Goal: Task Accomplishment & Management: Complete application form

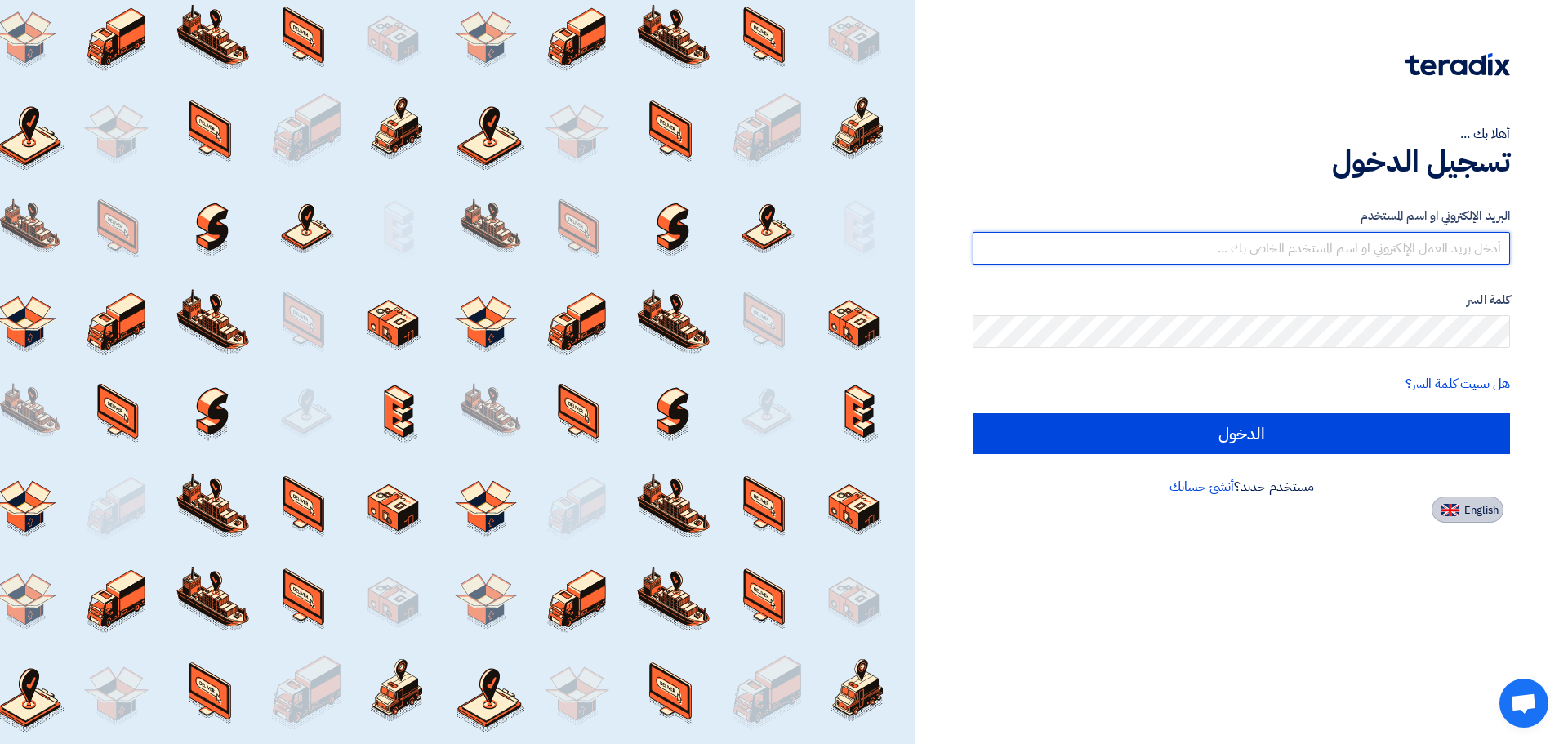
type input "[EMAIL_ADDRESS][DOMAIN_NAME]"
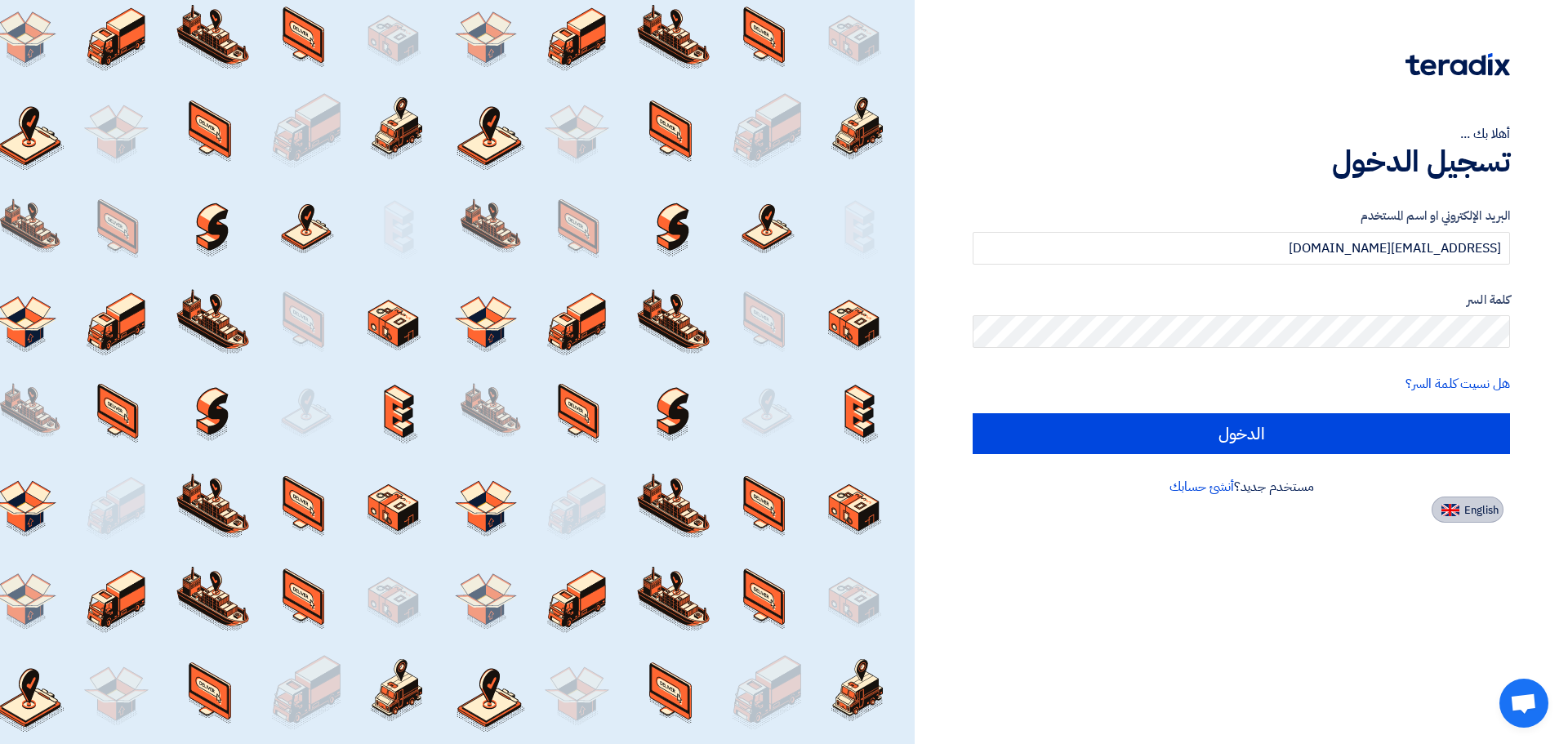
click at [1475, 522] on button "English" at bounding box center [1467, 510] width 72 height 26
type input "Sign in"
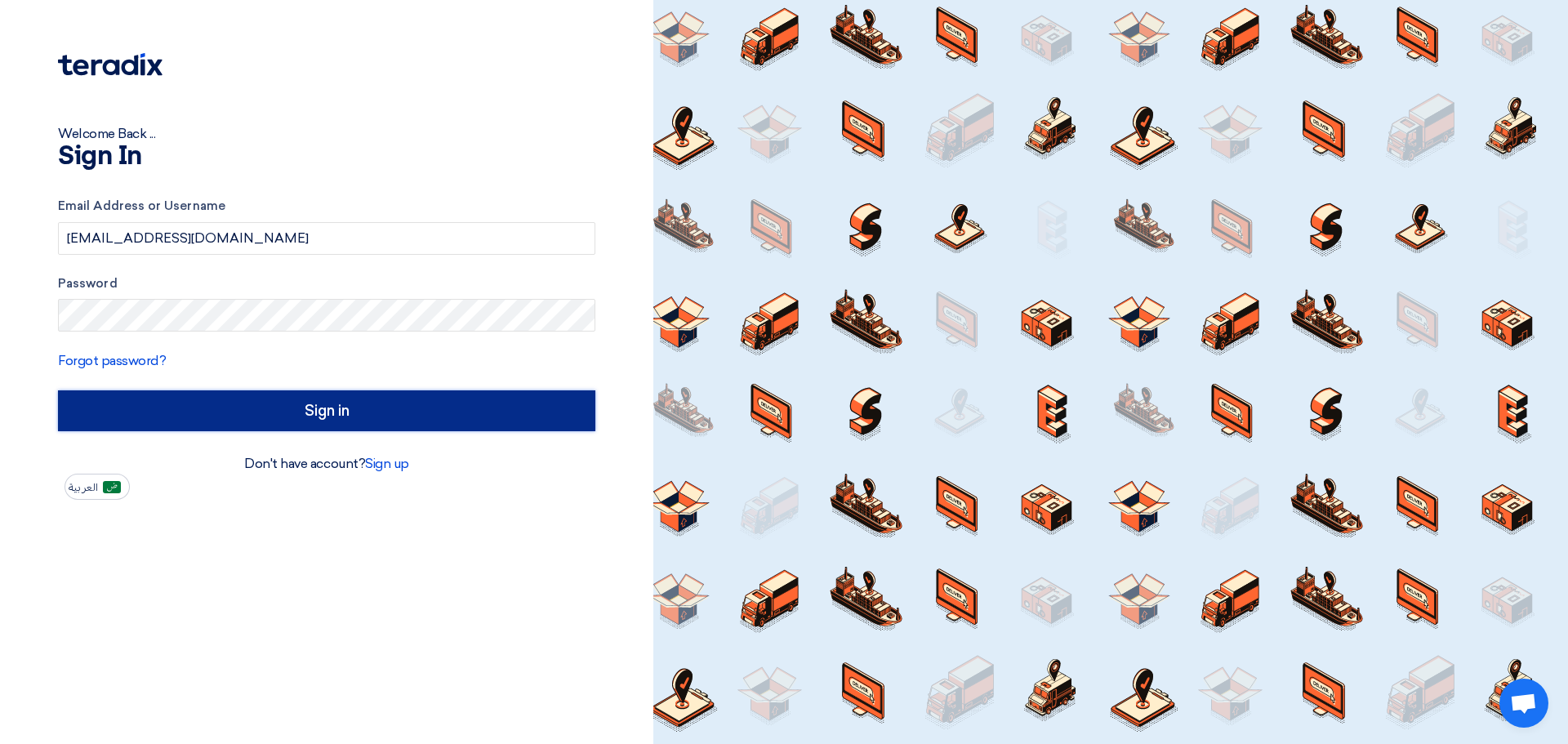
click at [295, 409] on input "Sign in" at bounding box center [326, 410] width 537 height 41
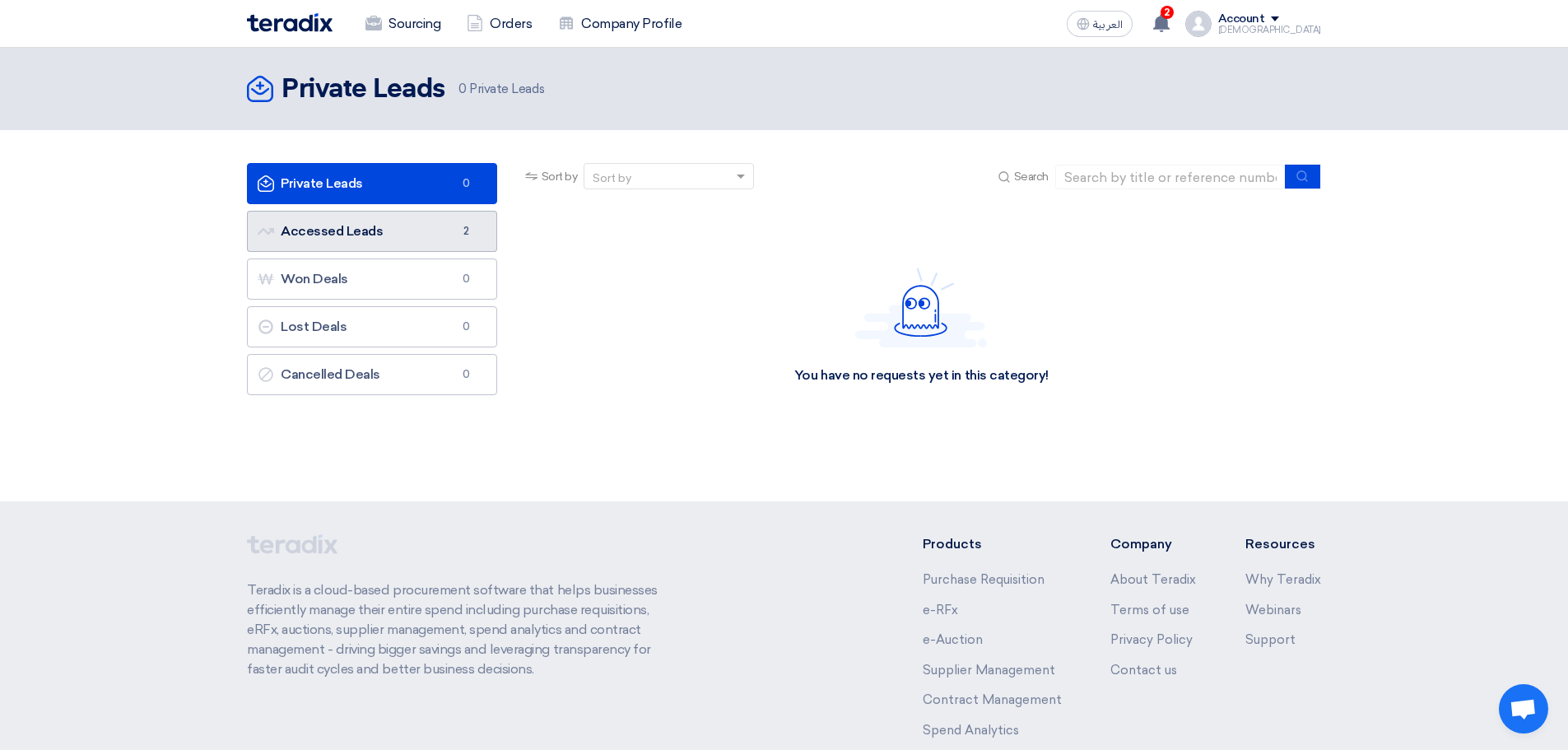
click at [322, 234] on link "Accessed Leads Accessed Leads 2" at bounding box center [372, 231] width 250 height 41
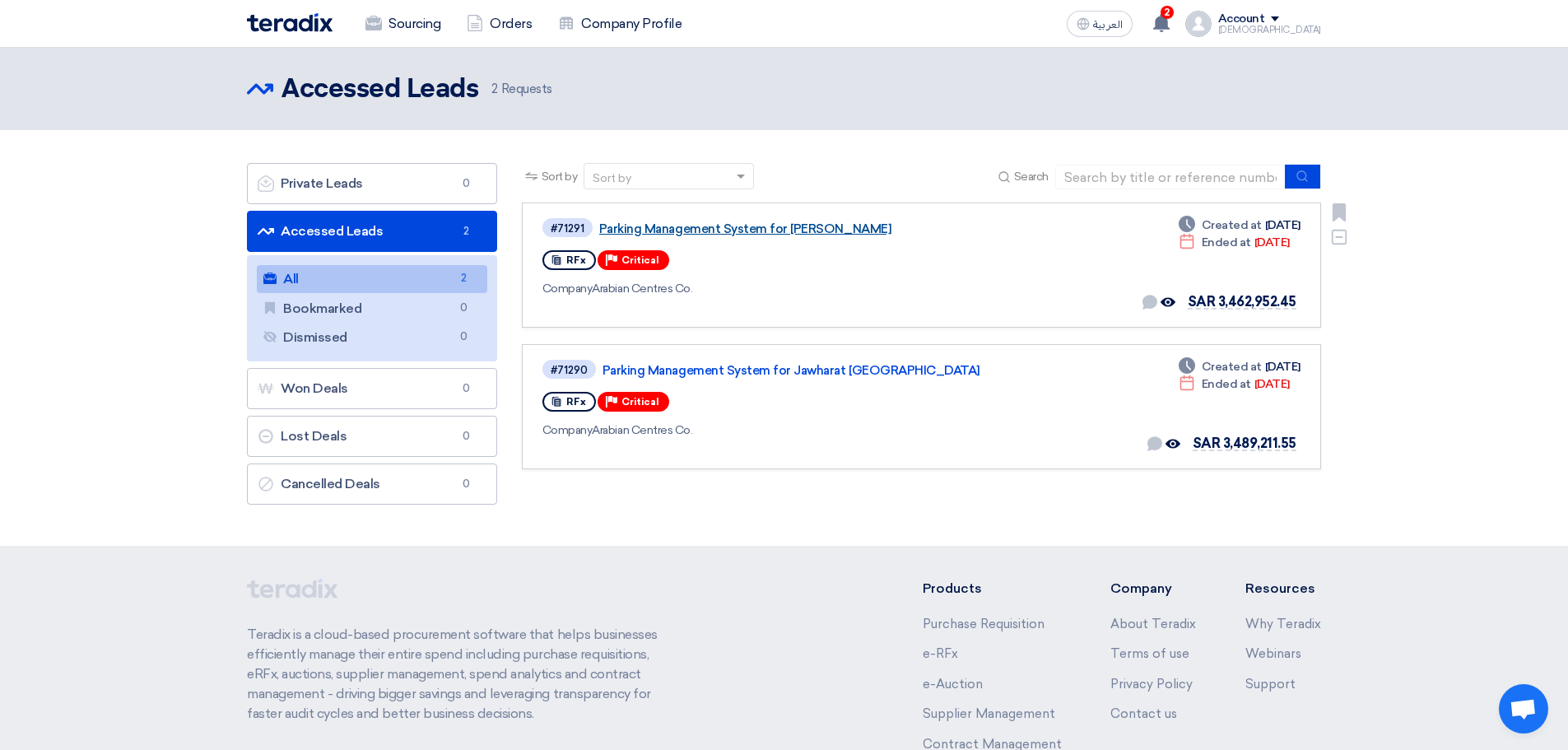
click at [859, 228] on link "Parking Management System for [PERSON_NAME]" at bounding box center [805, 229] width 412 height 15
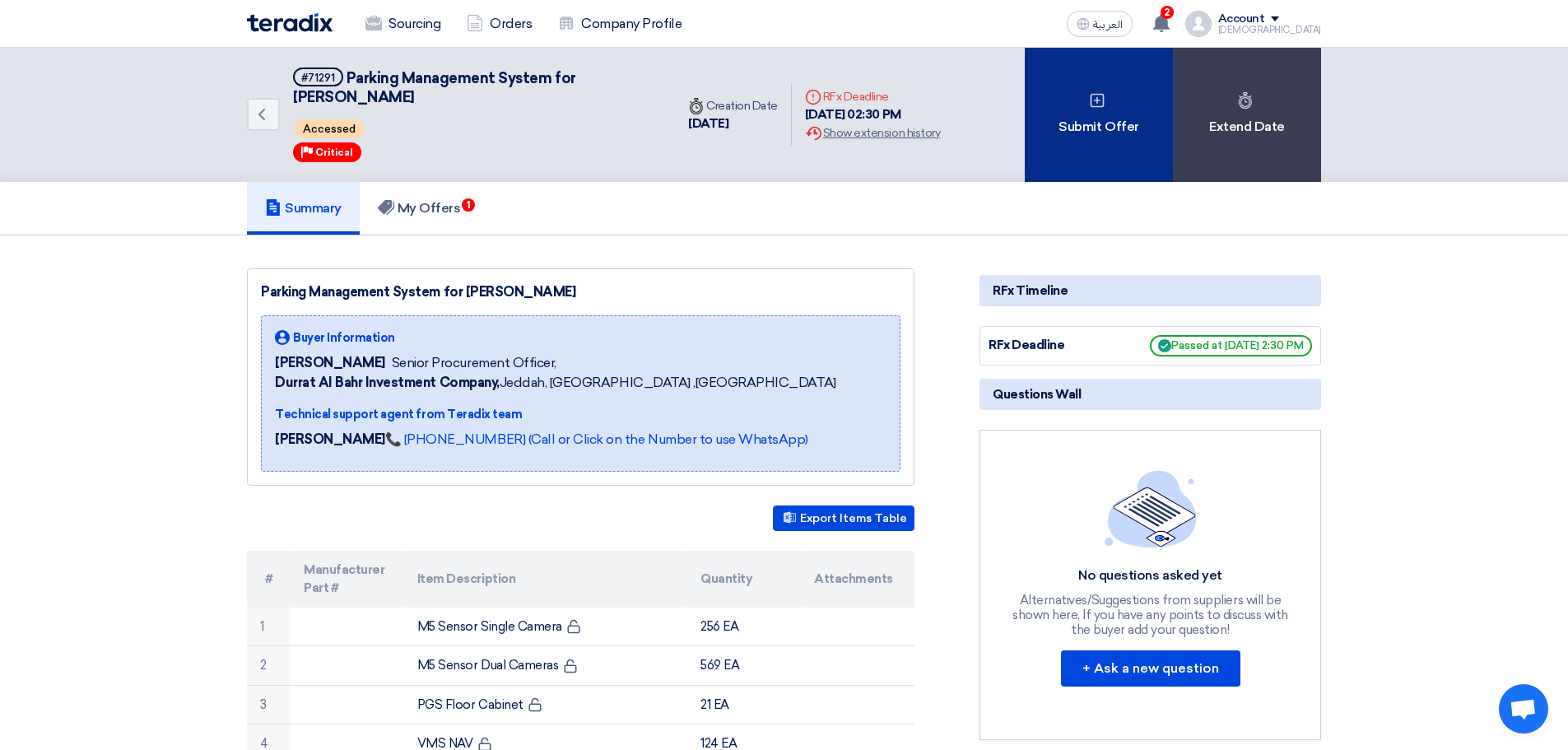
click at [1086, 128] on div "Submit Offer" at bounding box center [1099, 114] width 148 height 134
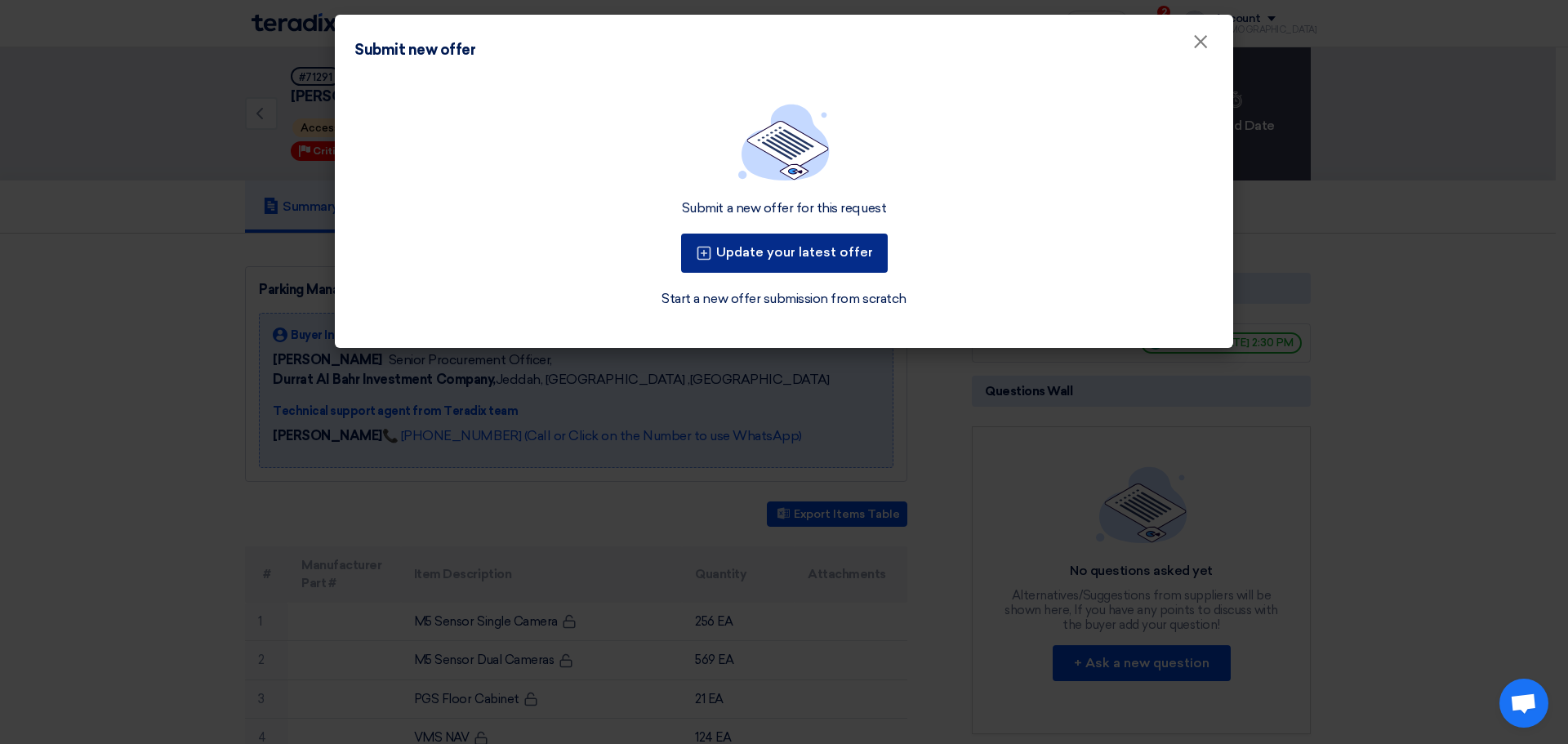
click at [846, 265] on button "Update your latest offer" at bounding box center [784, 253] width 207 height 39
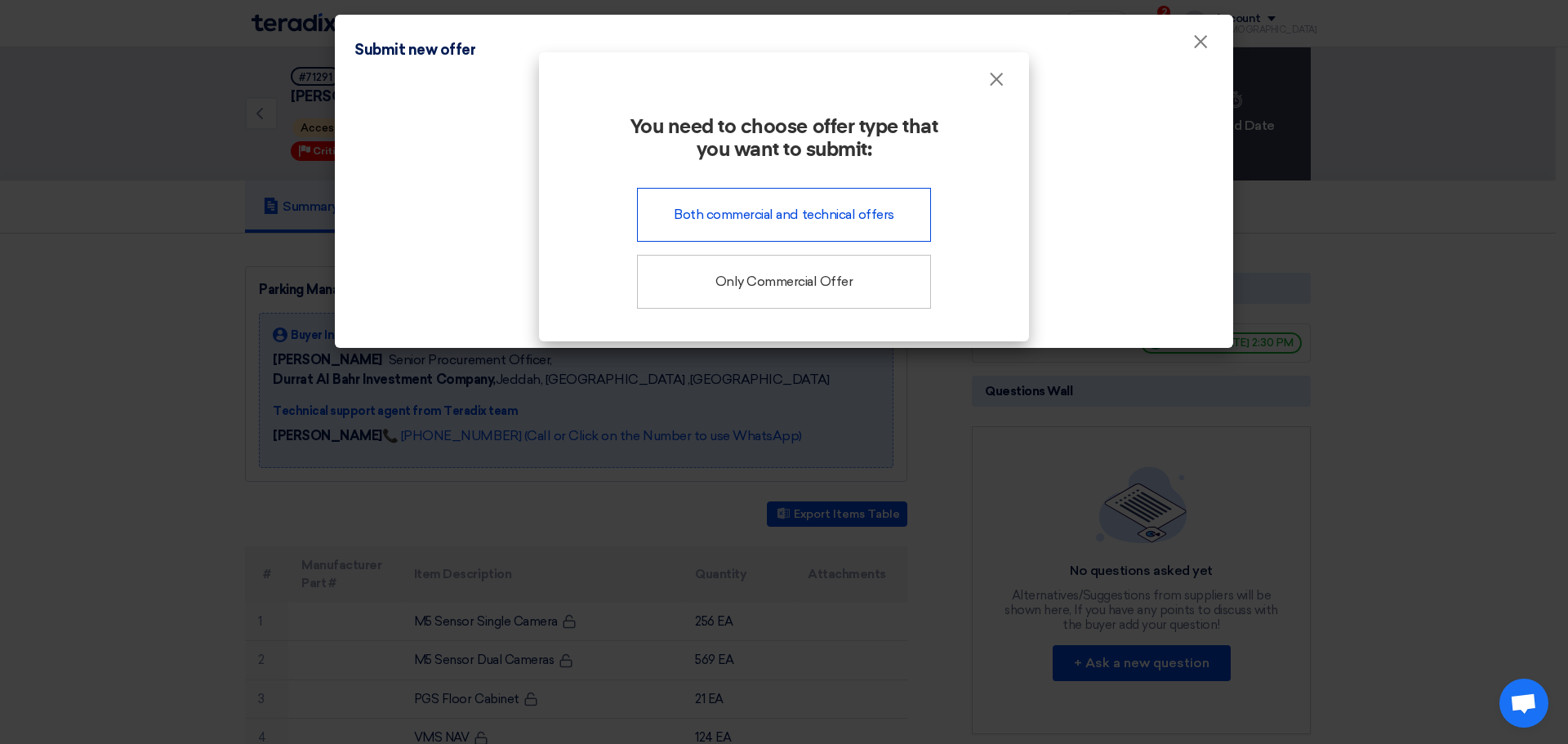
click at [862, 221] on div "Both commercial and technical offers" at bounding box center [784, 214] width 294 height 54
